Goal: Feedback & Contribution: Submit feedback/report problem

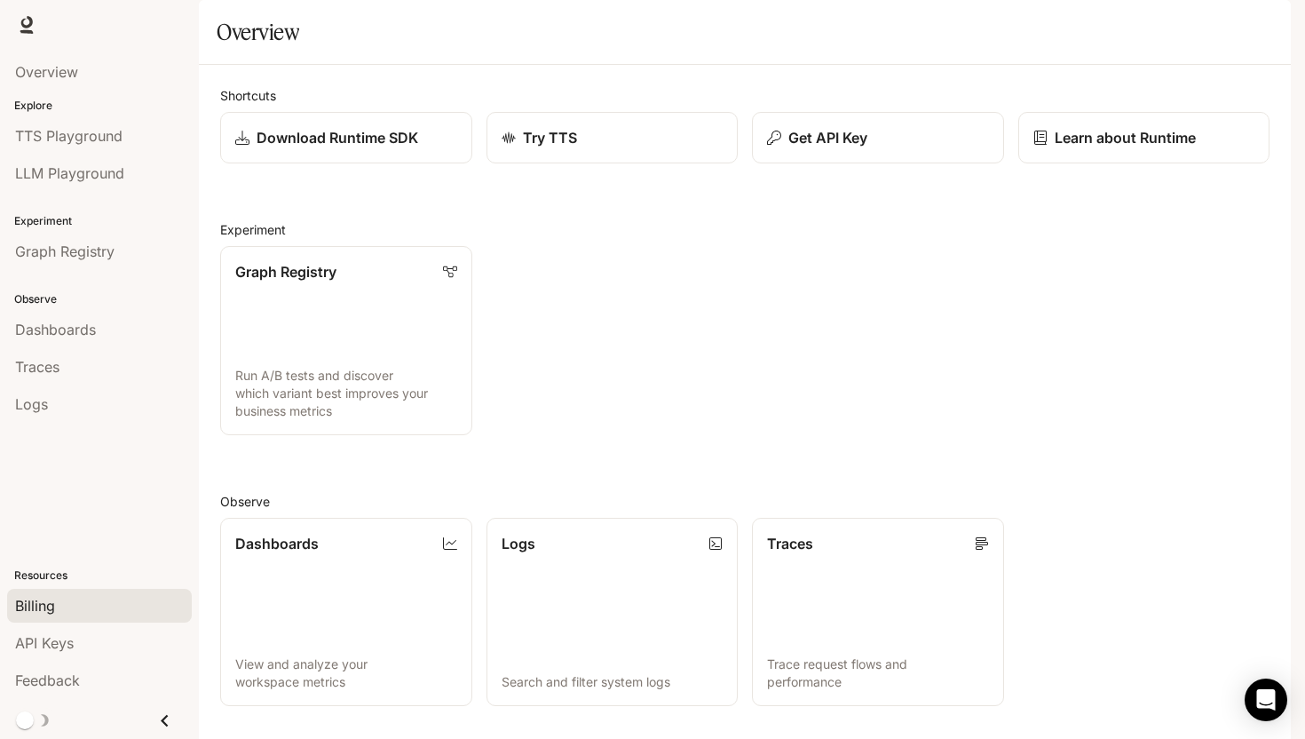
click at [52, 598] on span "Billing" at bounding box center [35, 605] width 40 height 21
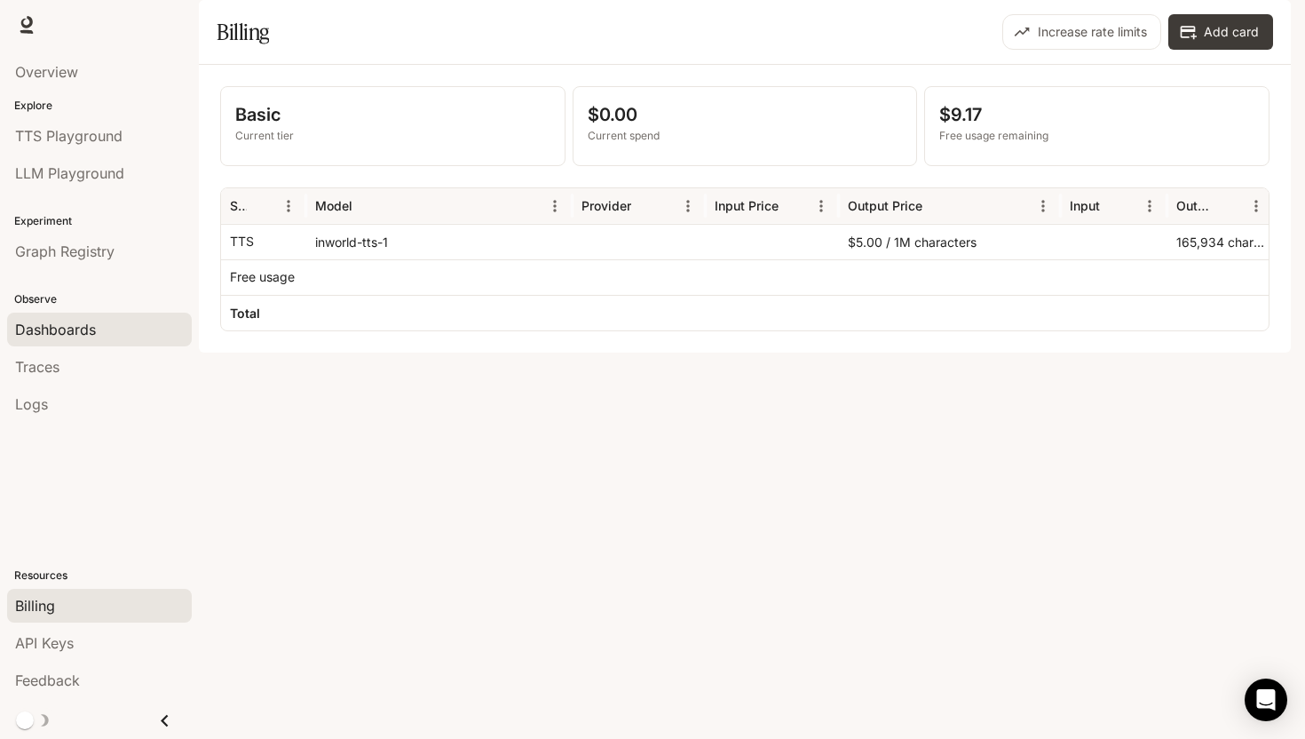
click at [92, 329] on span "Dashboards" at bounding box center [55, 329] width 81 height 21
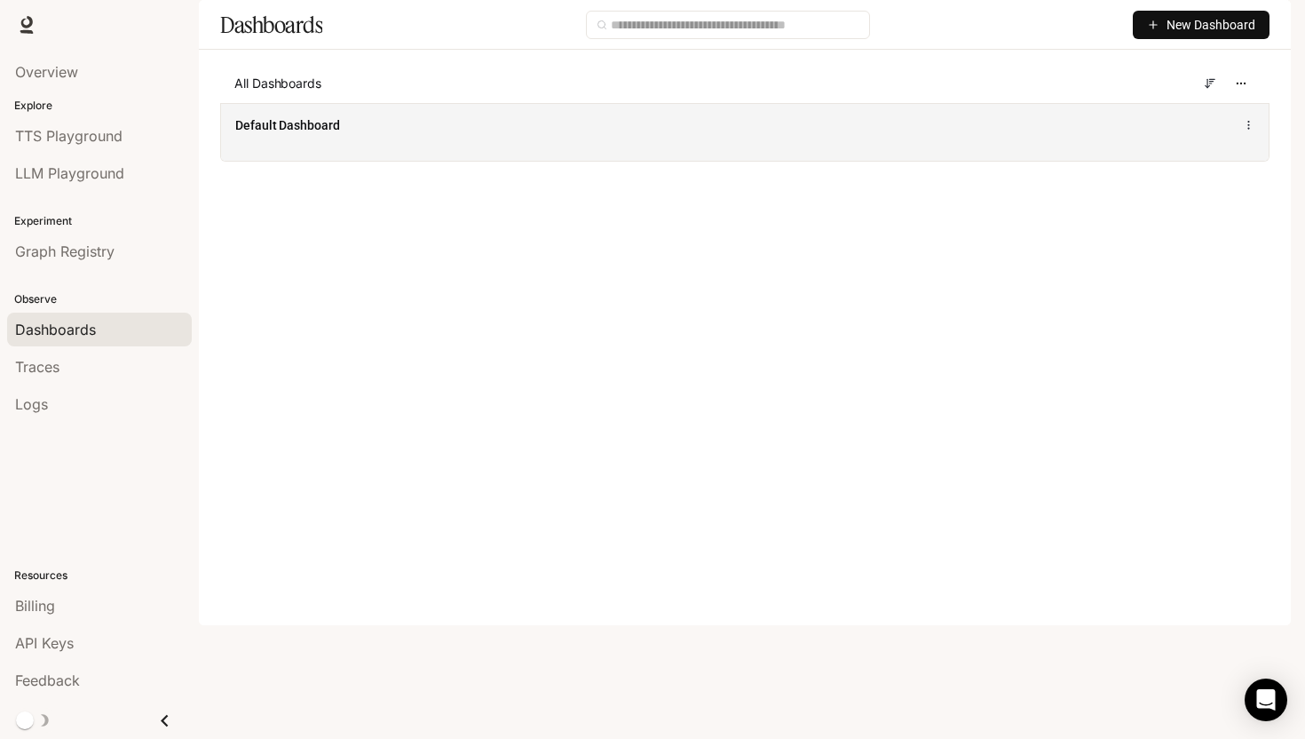
click at [308, 134] on span "Default Dashboard" at bounding box center [287, 125] width 105 height 18
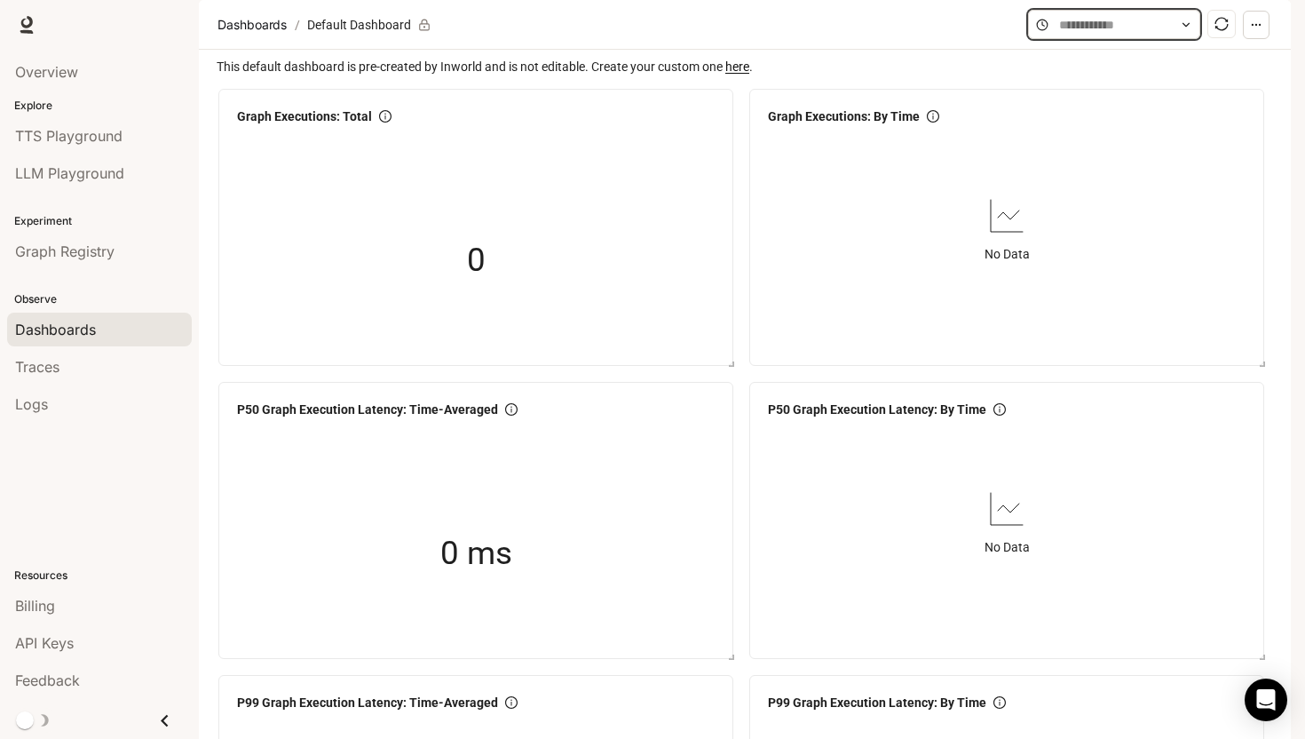
click at [1123, 35] on input "text" at bounding box center [1114, 25] width 110 height 20
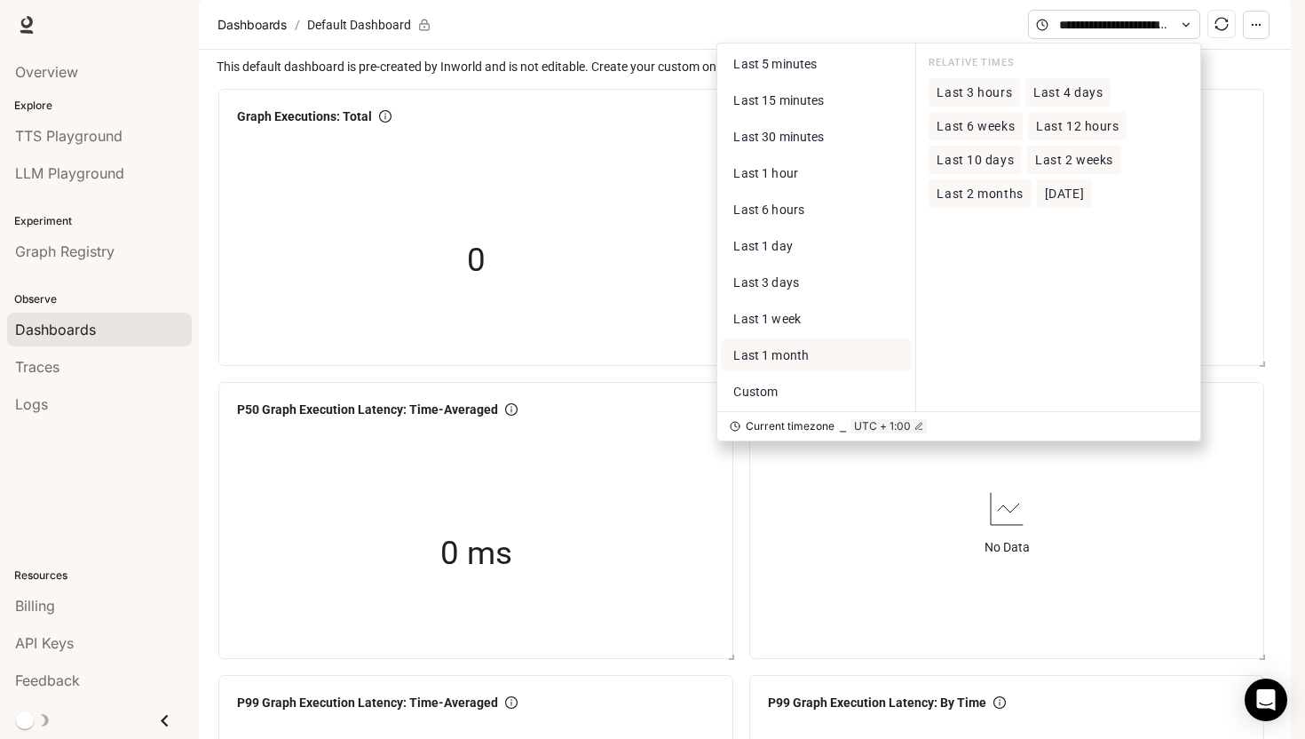
click at [766, 371] on button "Last 1 month" at bounding box center [816, 354] width 191 height 33
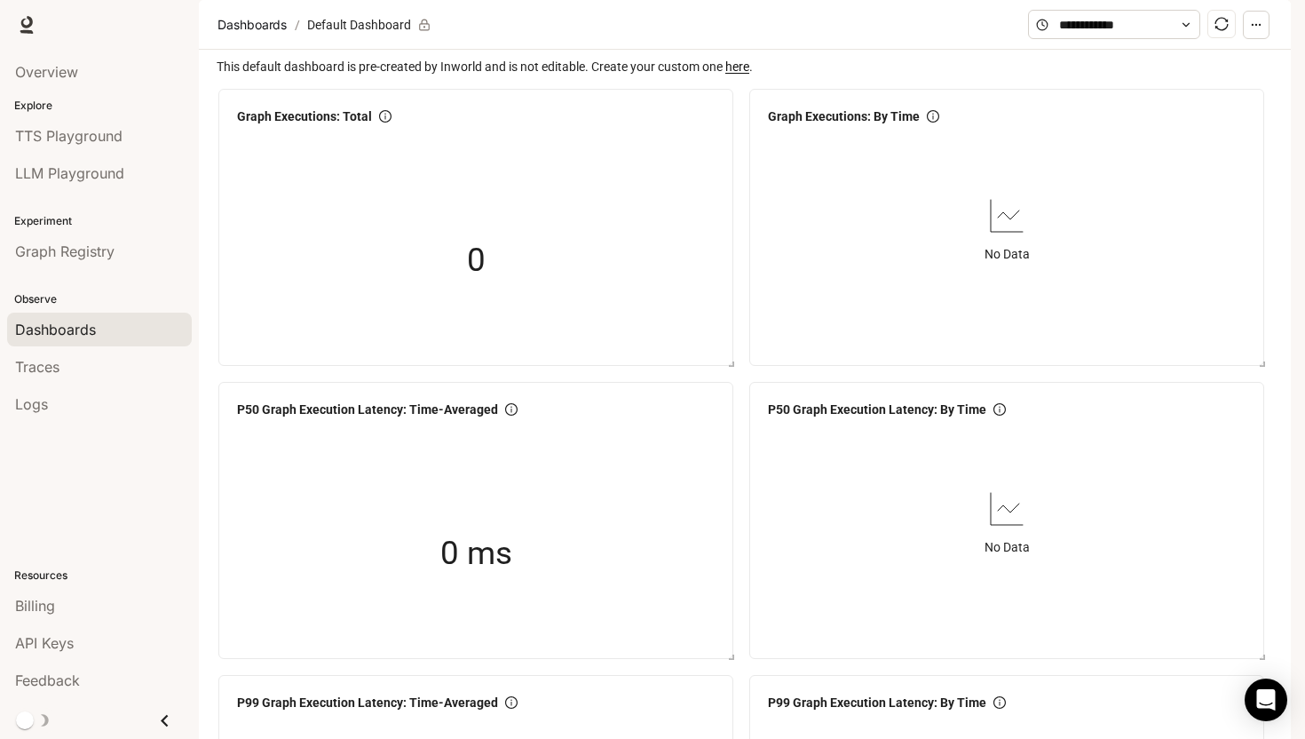
scroll to position [2153, 0]
click at [67, 373] on div "Traces" at bounding box center [99, 366] width 169 height 21
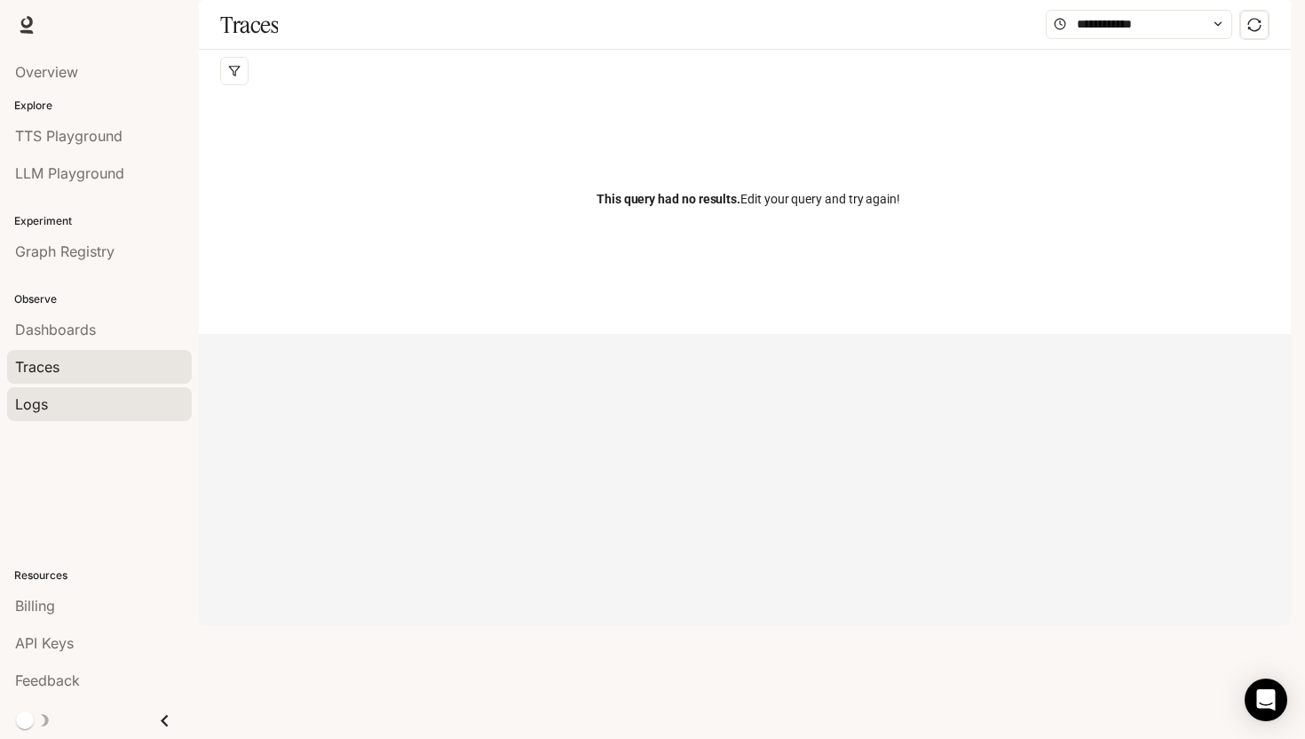
click at [57, 409] on div "Logs" at bounding box center [99, 403] width 169 height 21
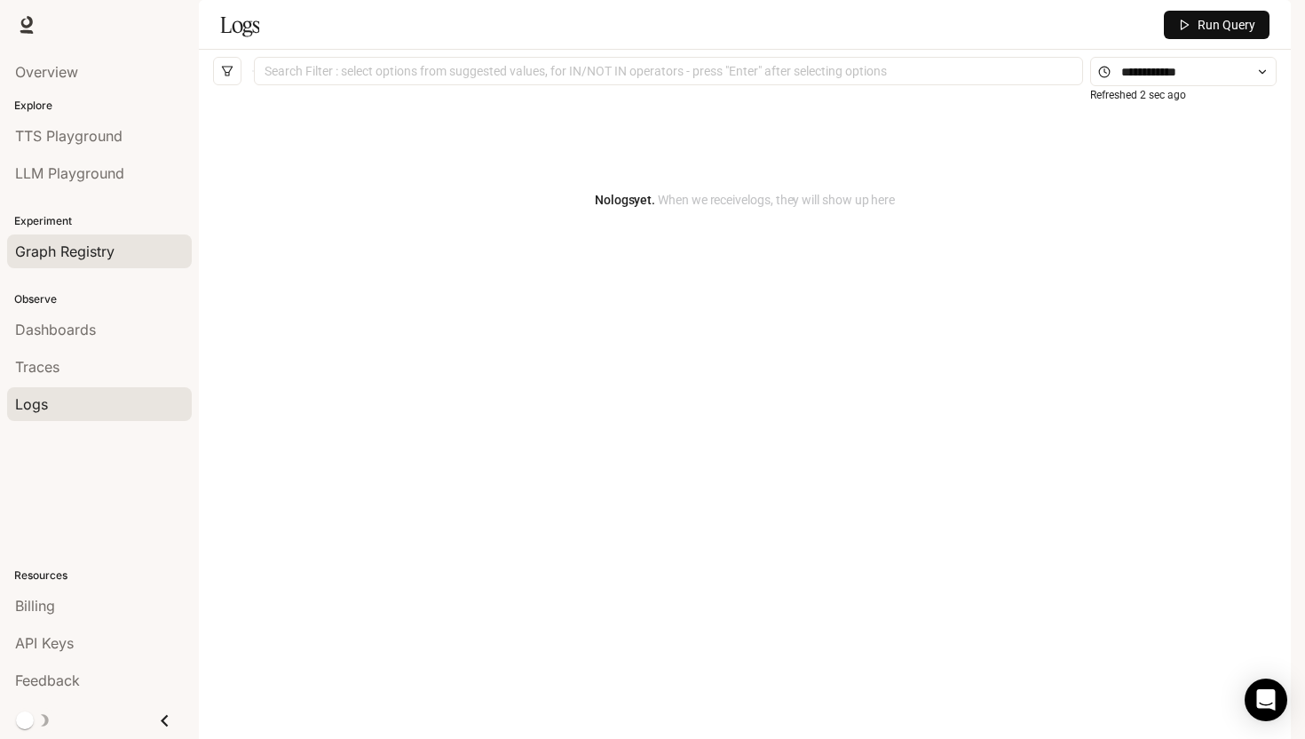
click at [80, 241] on span "Graph Registry" at bounding box center [64, 251] width 99 height 21
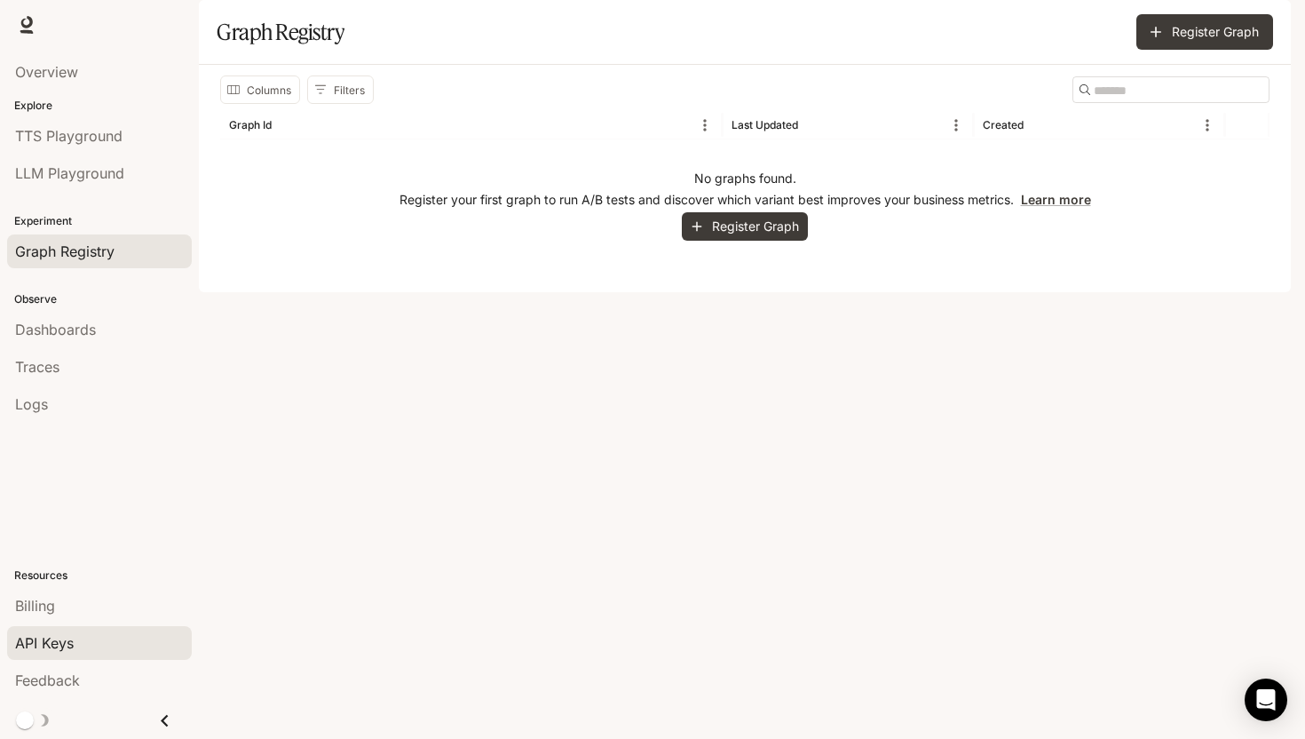
click at [47, 653] on link "API Keys" at bounding box center [99, 643] width 185 height 34
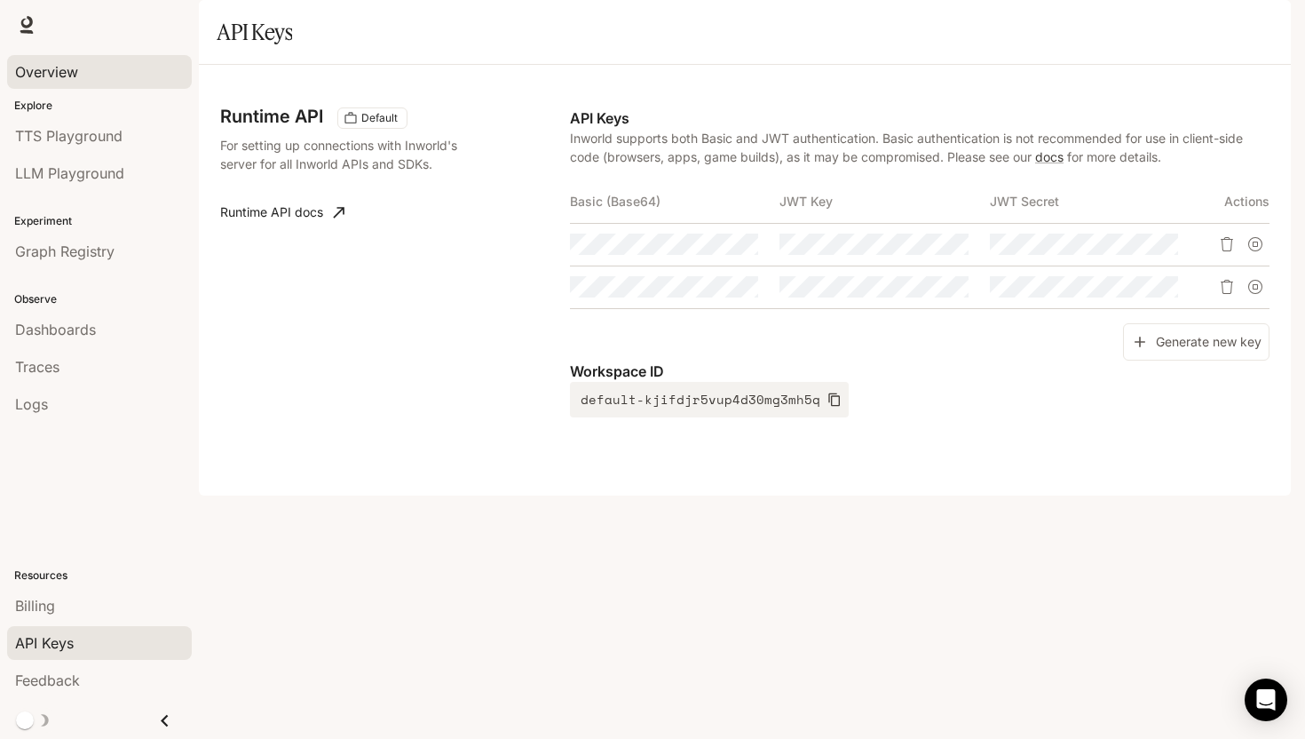
click at [93, 75] on div "Overview" at bounding box center [99, 71] width 169 height 21
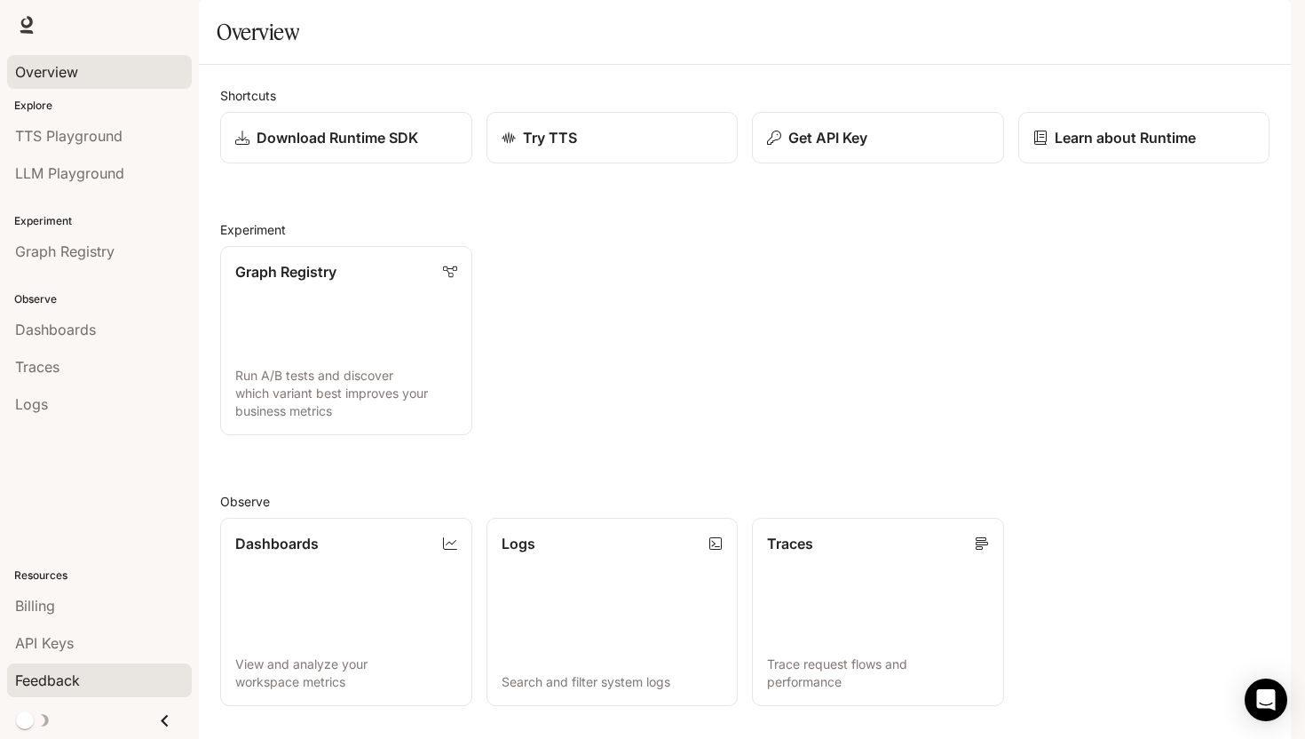
click at [50, 682] on span "Feedback" at bounding box center [47, 679] width 65 height 21
click at [62, 680] on span "Feedback" at bounding box center [47, 679] width 65 height 21
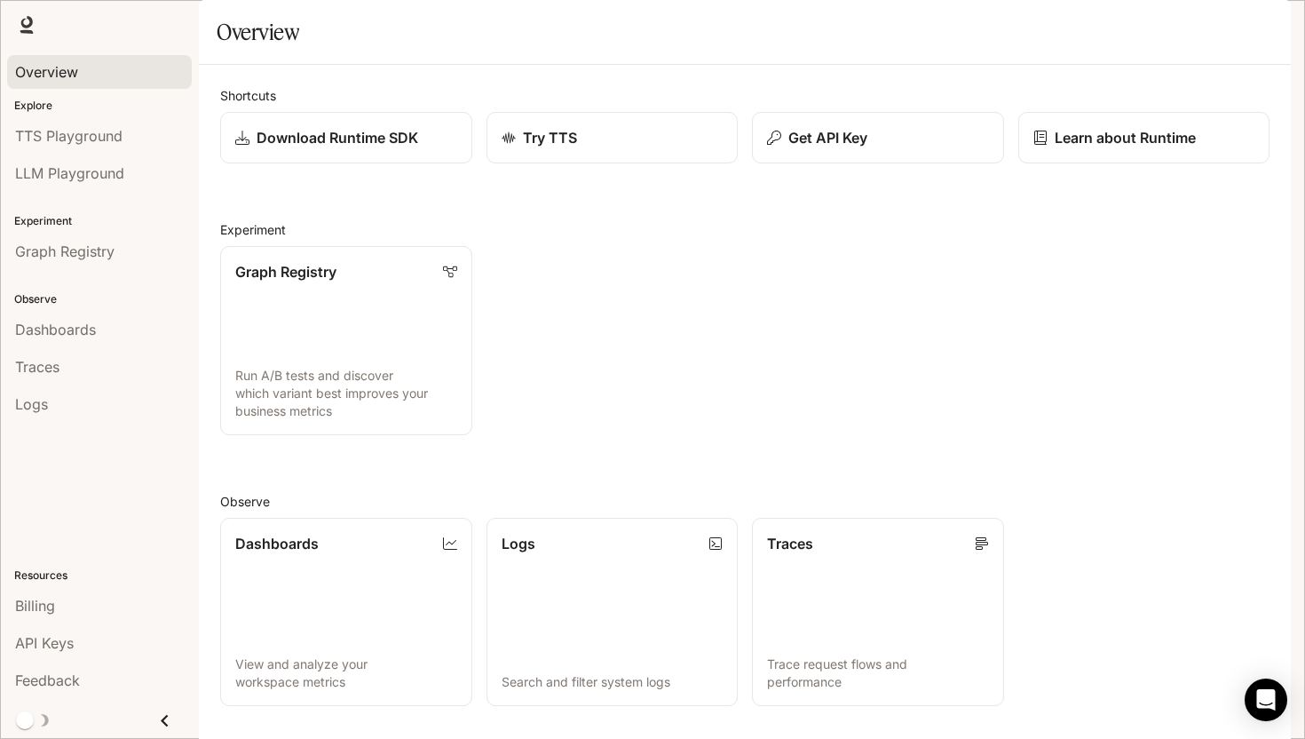
type textarea "**********"
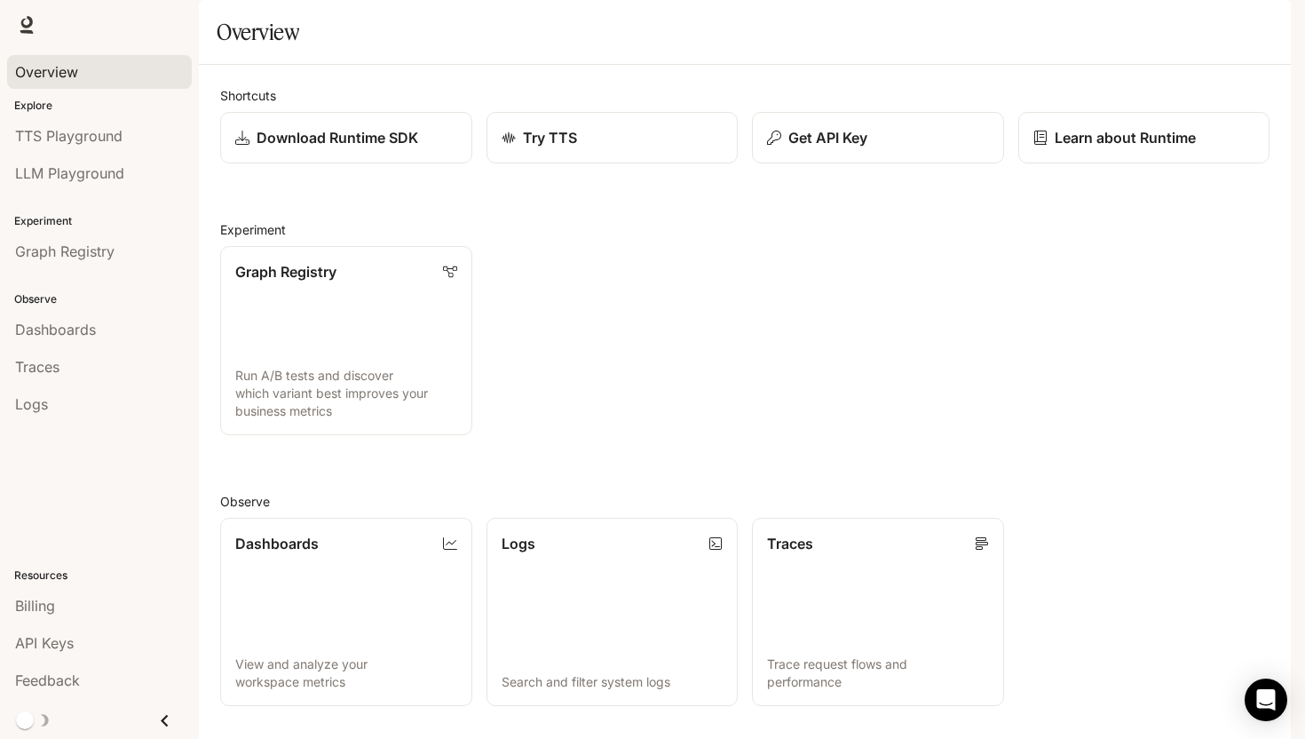
scroll to position [294, 0]
click at [34, 609] on span "Billing" at bounding box center [35, 605] width 40 height 21
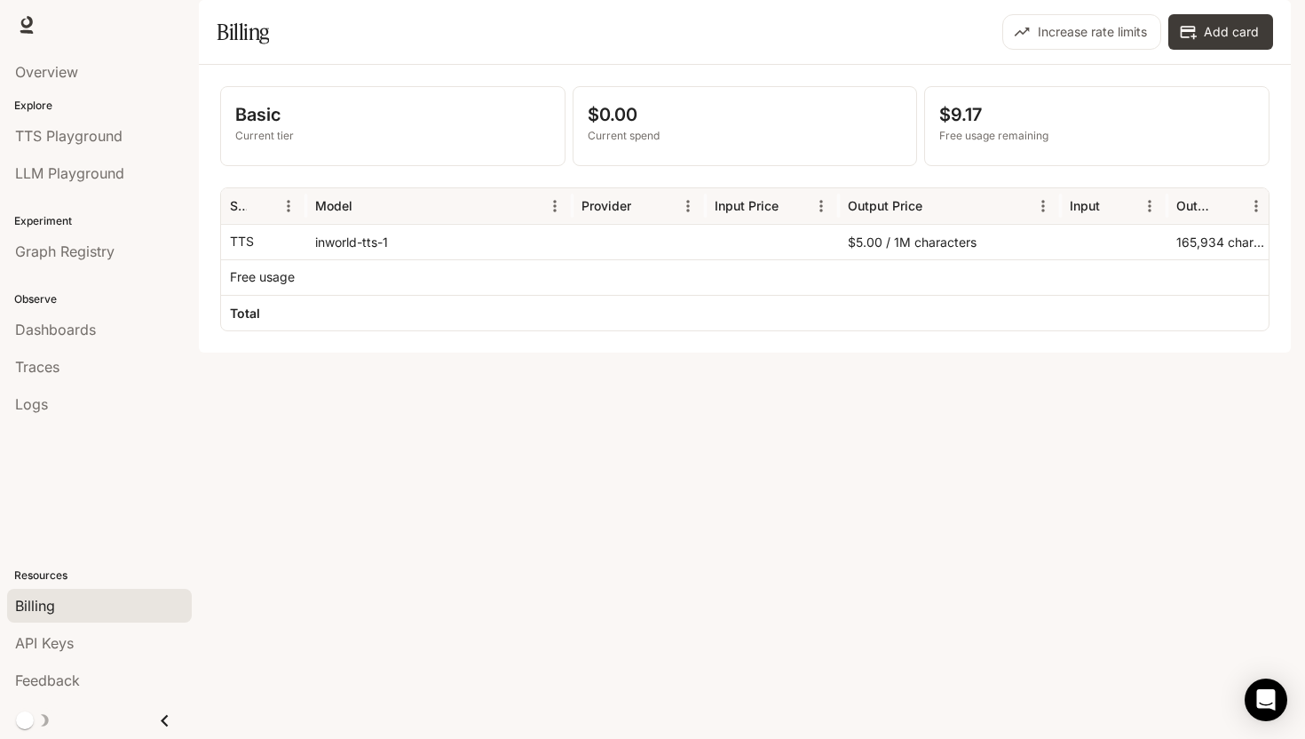
scroll to position [0, 405]
